Goal: Information Seeking & Learning: Learn about a topic

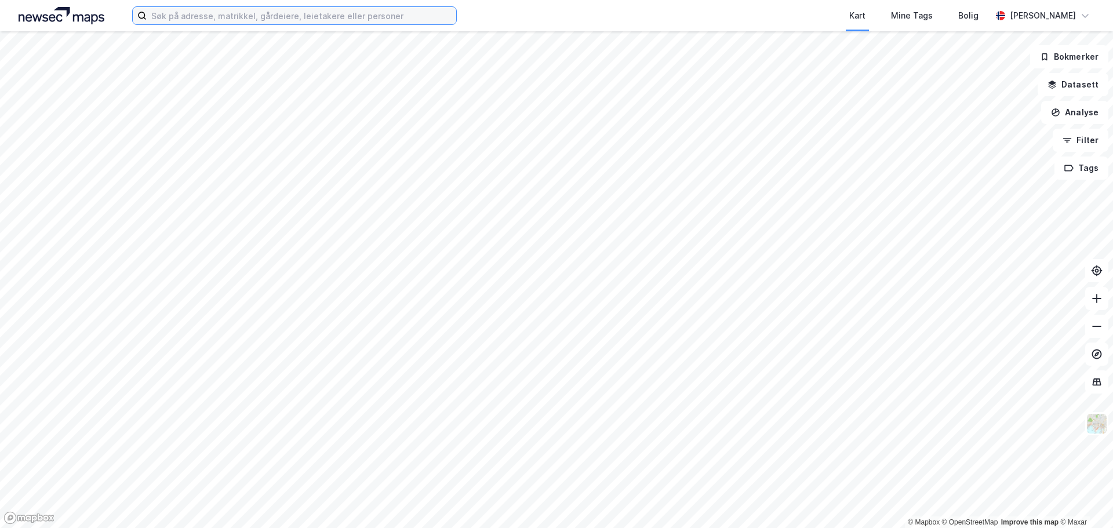
click at [186, 18] on input at bounding box center [302, 15] width 310 height 17
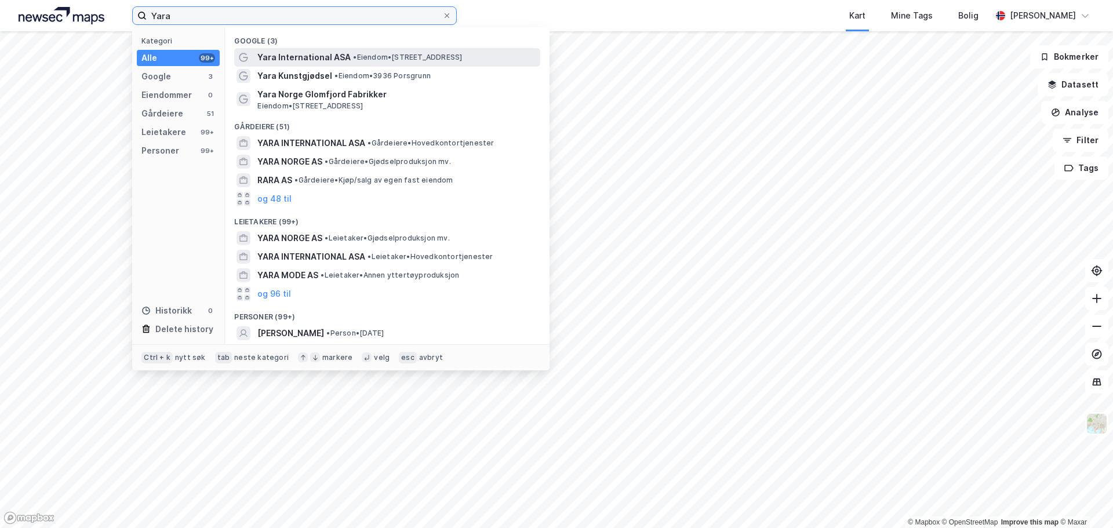
type input "Yara"
click at [304, 56] on span "Yara International ASA" at bounding box center [303, 57] width 93 height 14
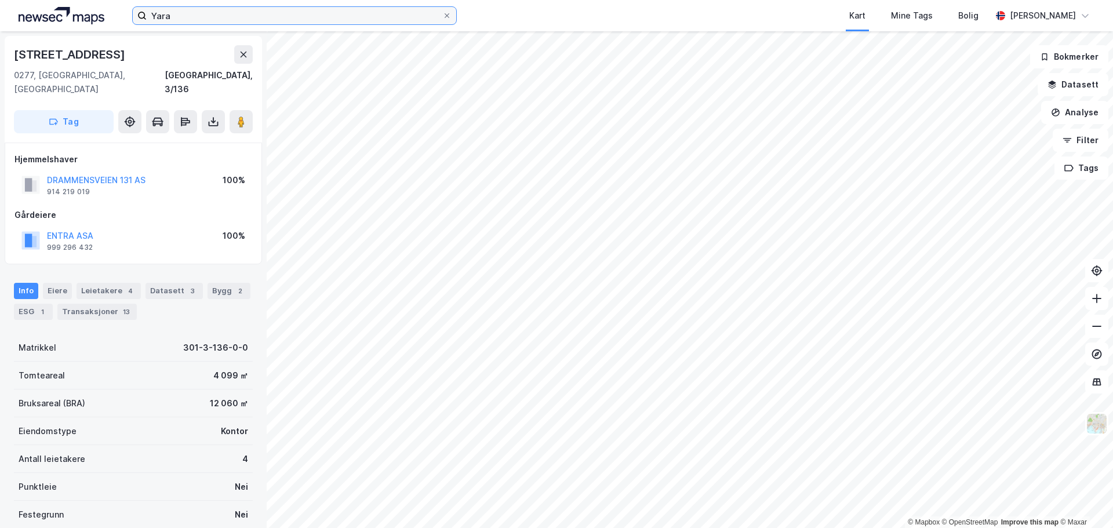
click at [292, 14] on input "Yara" at bounding box center [295, 15] width 296 height 17
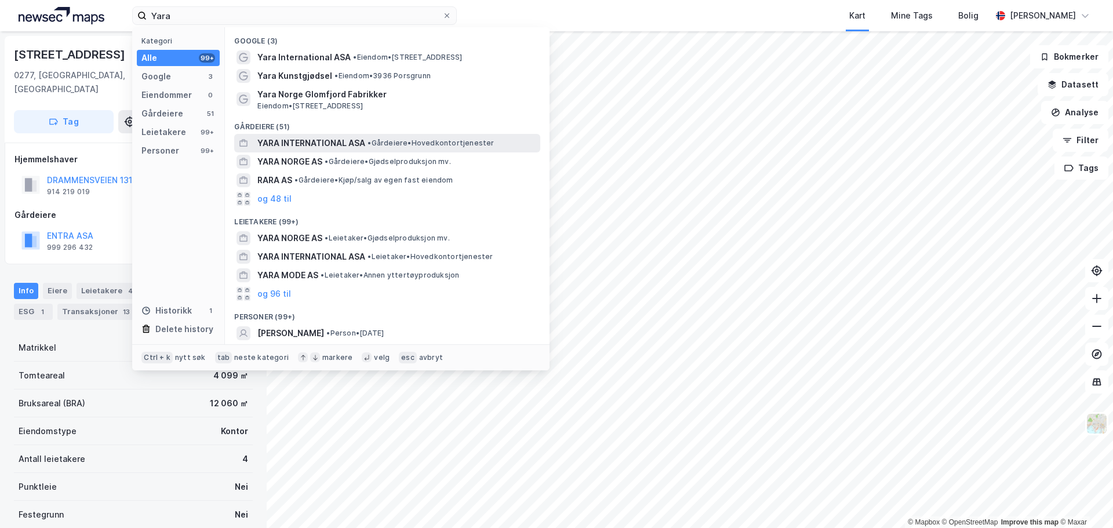
click at [314, 141] on span "YARA INTERNATIONAL ASA" at bounding box center [311, 143] width 108 height 14
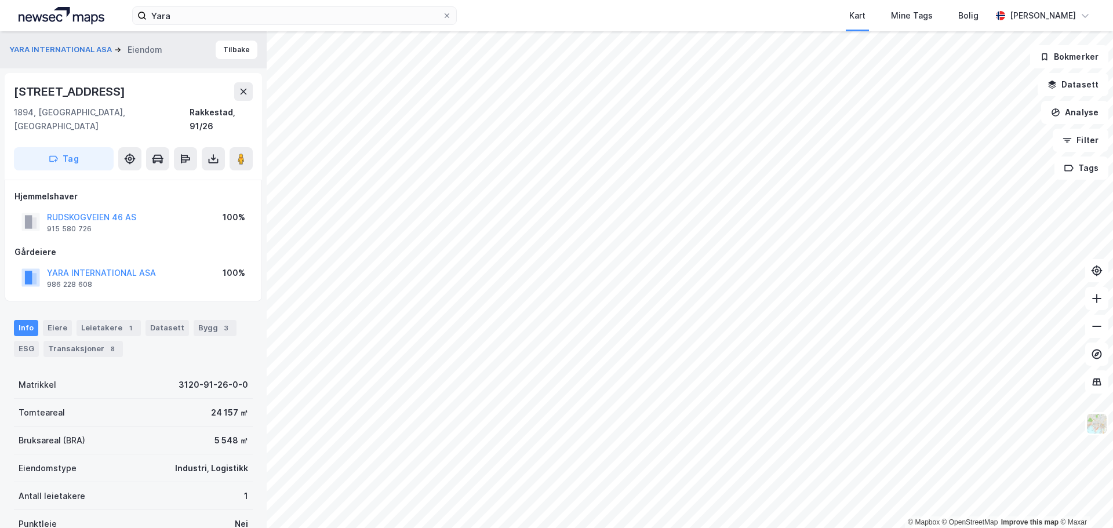
drag, startPoint x: 88, startPoint y: 92, endPoint x: 13, endPoint y: 92, distance: 74.8
click at [13, 92] on div "Rudskogenveien 46 1894, Rakkestad, Østfold Rakkestad, 91/26 Tag" at bounding box center [133, 126] width 257 height 107
copy div "Rudskogenveien 46"
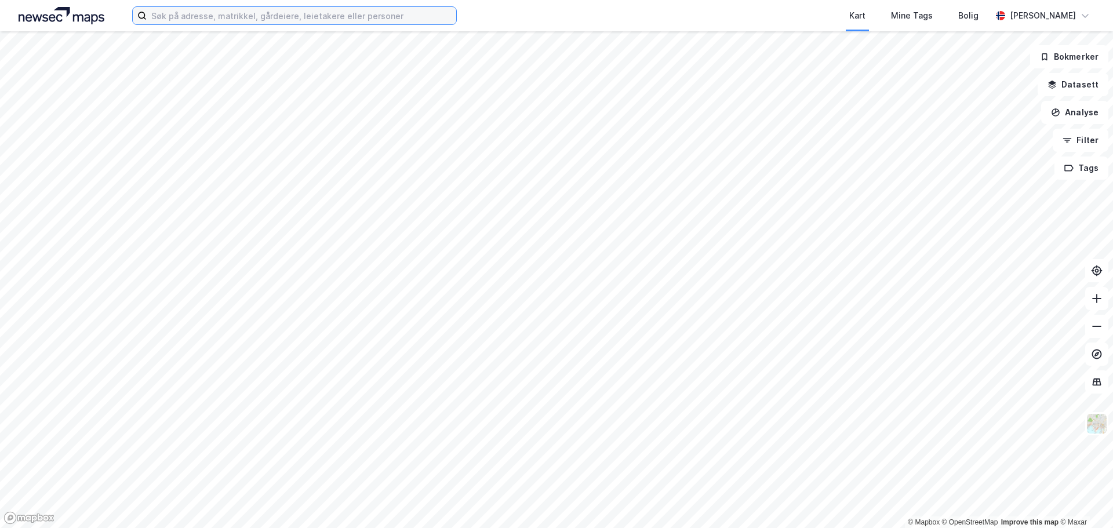
click at [192, 18] on input at bounding box center [302, 15] width 310 height 17
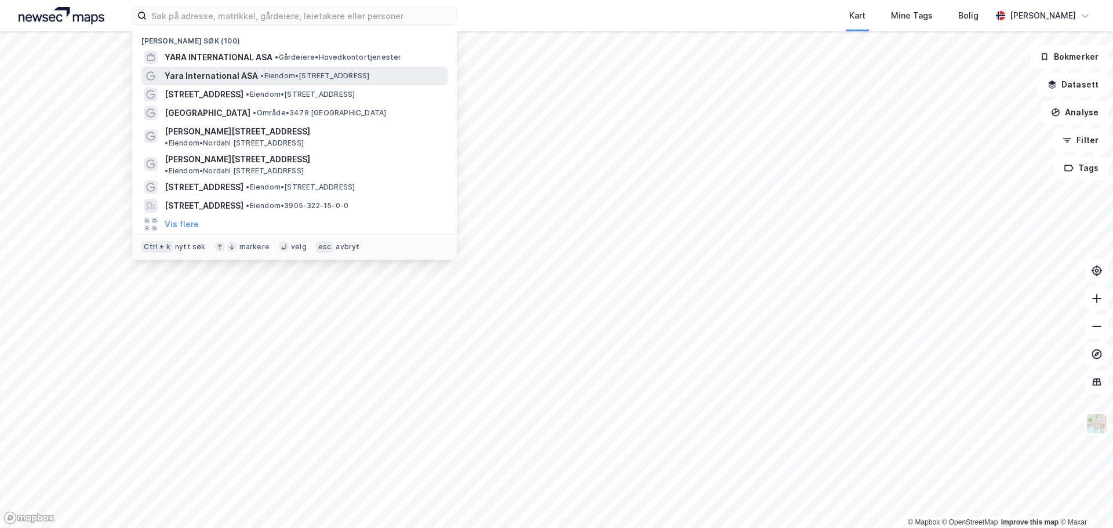
click at [348, 78] on span "• Eiendom • [STREET_ADDRESS]" at bounding box center [314, 75] width 109 height 9
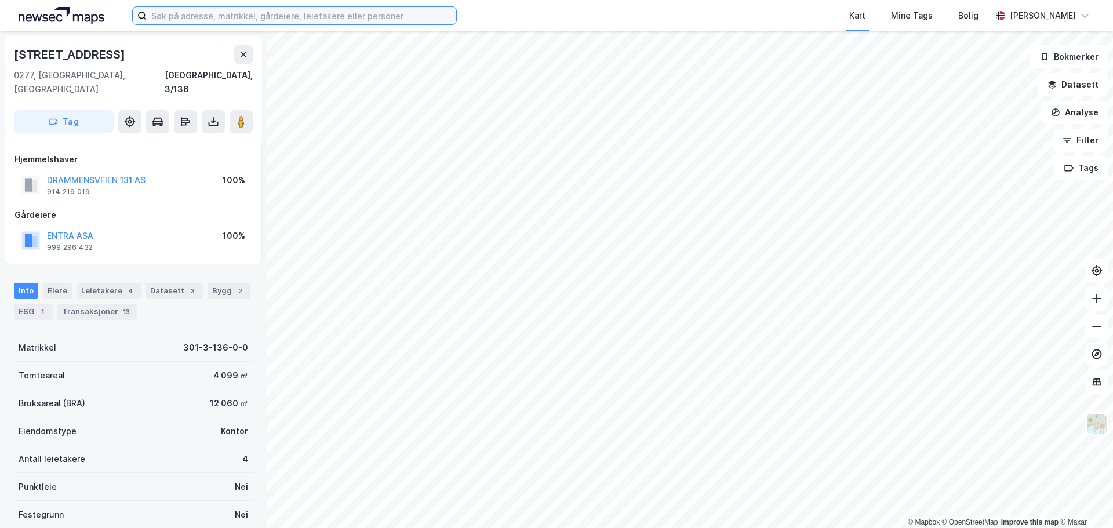
click at [346, 15] on input at bounding box center [302, 15] width 310 height 17
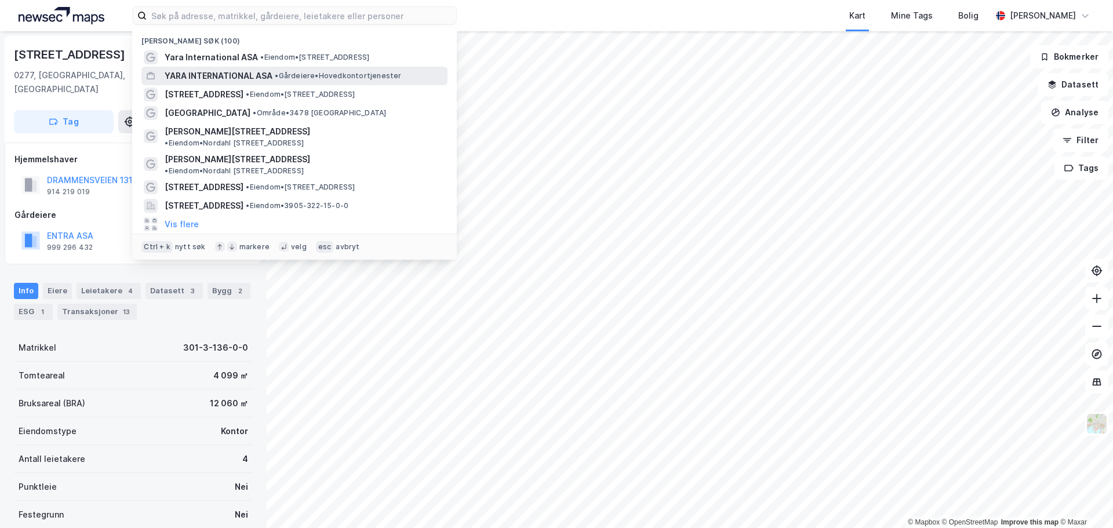
click at [316, 72] on span "• Gårdeiere • Hovedkontortjenester" at bounding box center [338, 75] width 126 height 9
